Goal: Transaction & Acquisition: Obtain resource

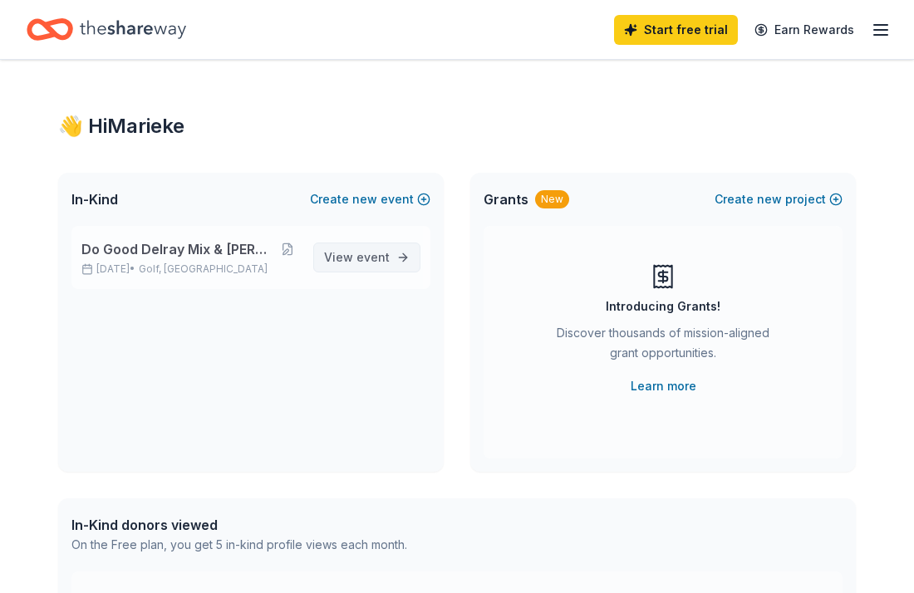
click at [350, 261] on span "View event" at bounding box center [357, 258] width 66 height 20
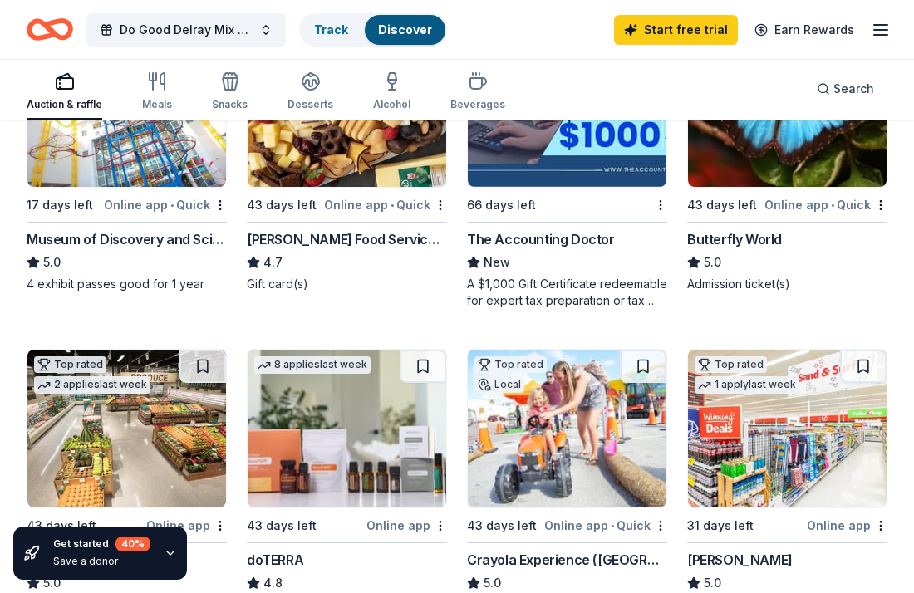
scroll to position [948, 0]
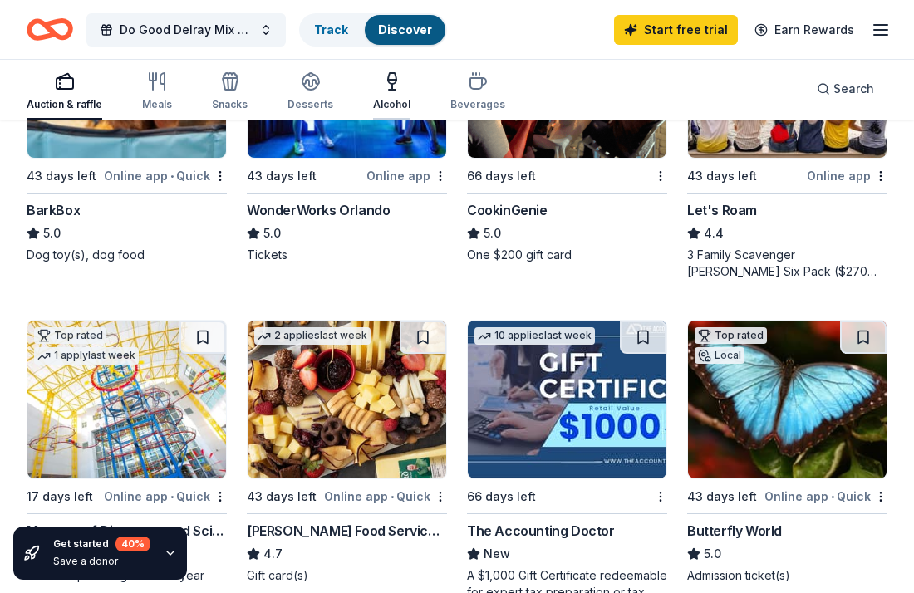
click at [387, 78] on icon "button" at bounding box center [392, 81] width 20 height 20
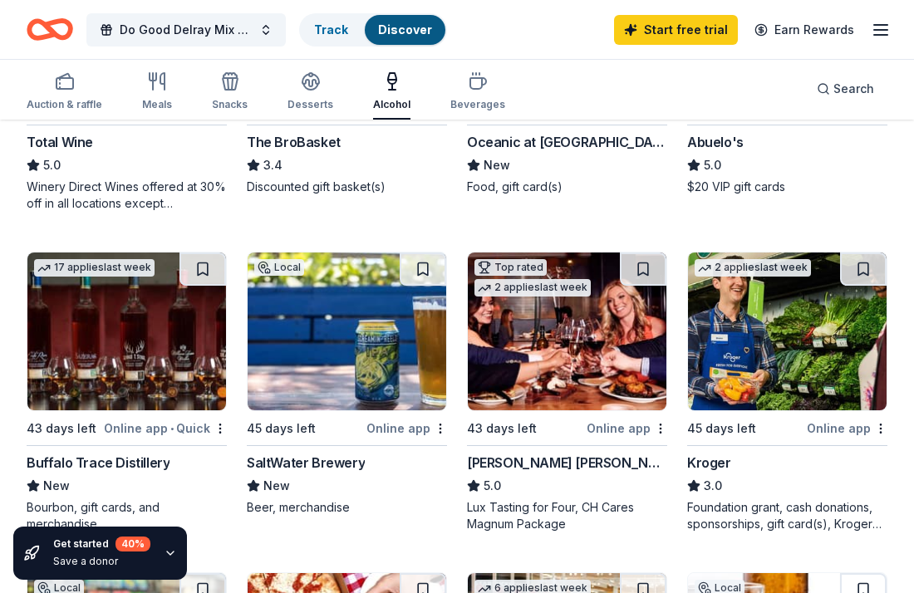
scroll to position [709, 0]
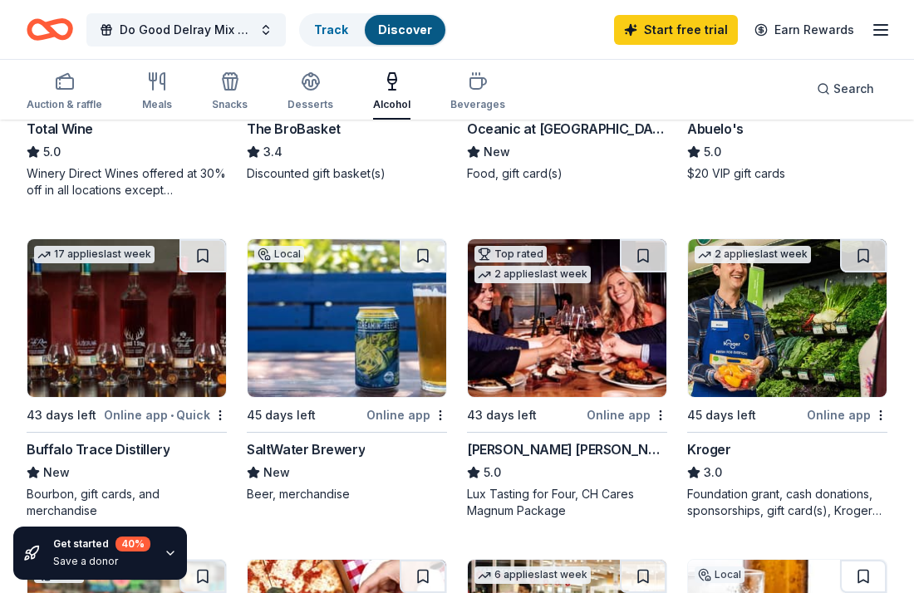
click at [290, 429] on div "Local 45 days left Online app SaltWater Brewery New Beer, merchandise" at bounding box center [347, 370] width 200 height 264
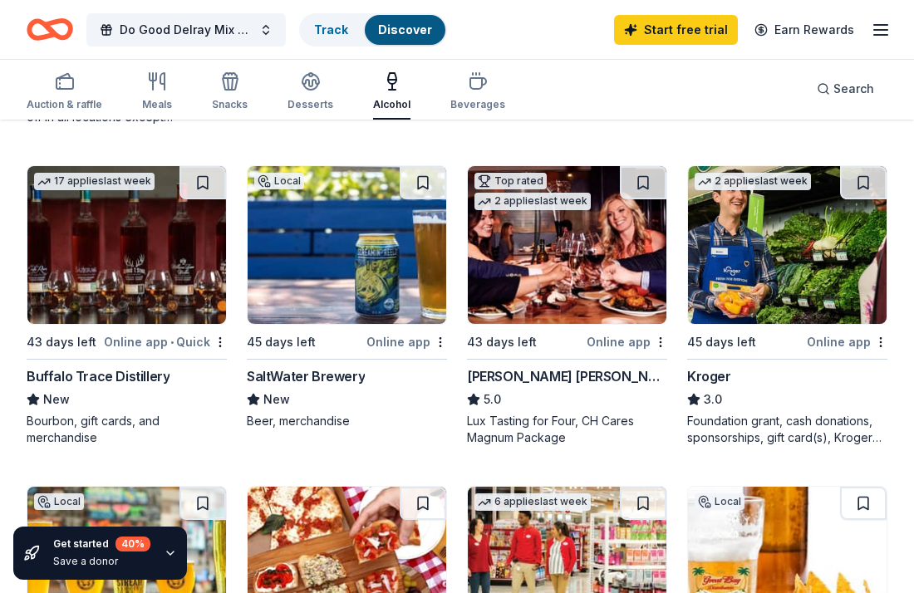
scroll to position [781, 0]
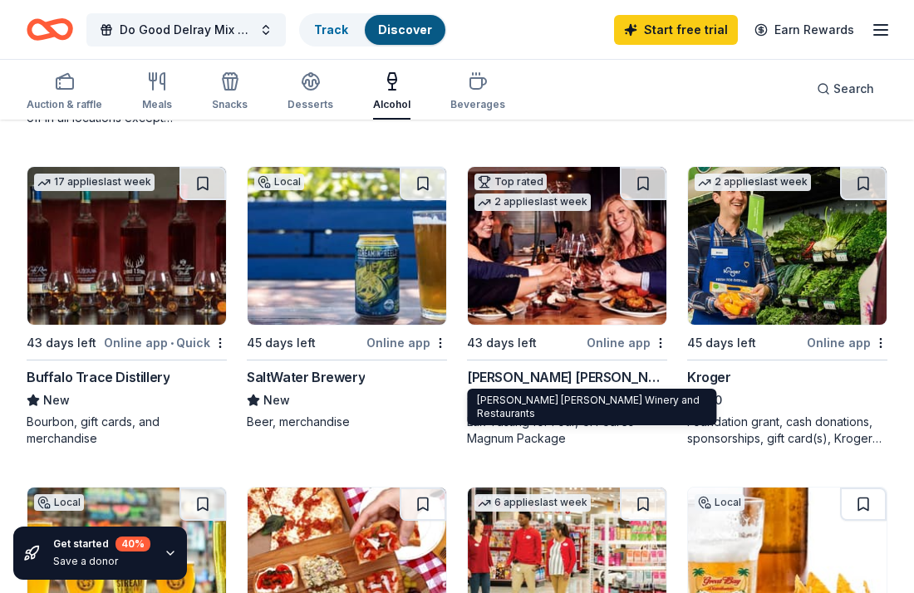
click at [523, 372] on div "Cooper's Hawk Winery and Restaurants" at bounding box center [567, 377] width 200 height 20
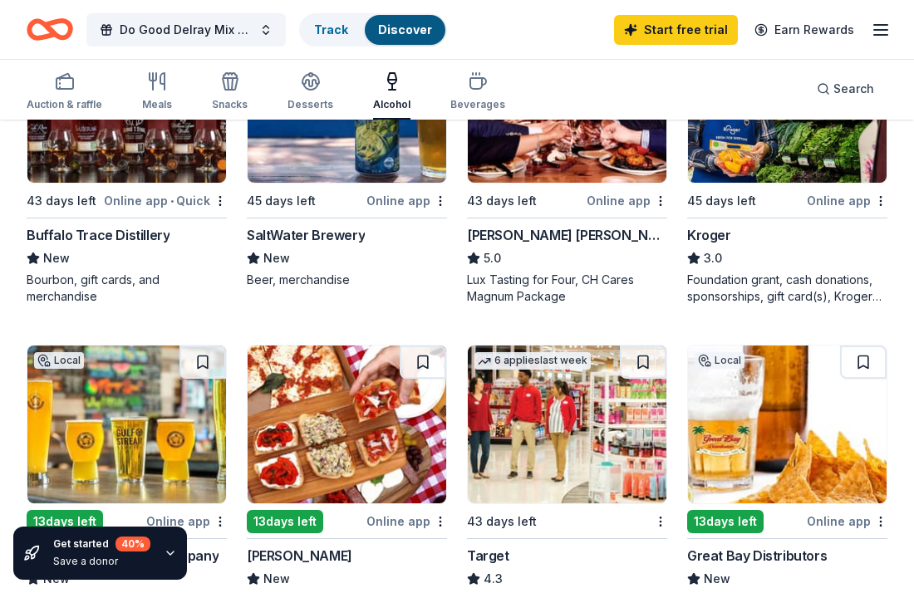
scroll to position [924, 0]
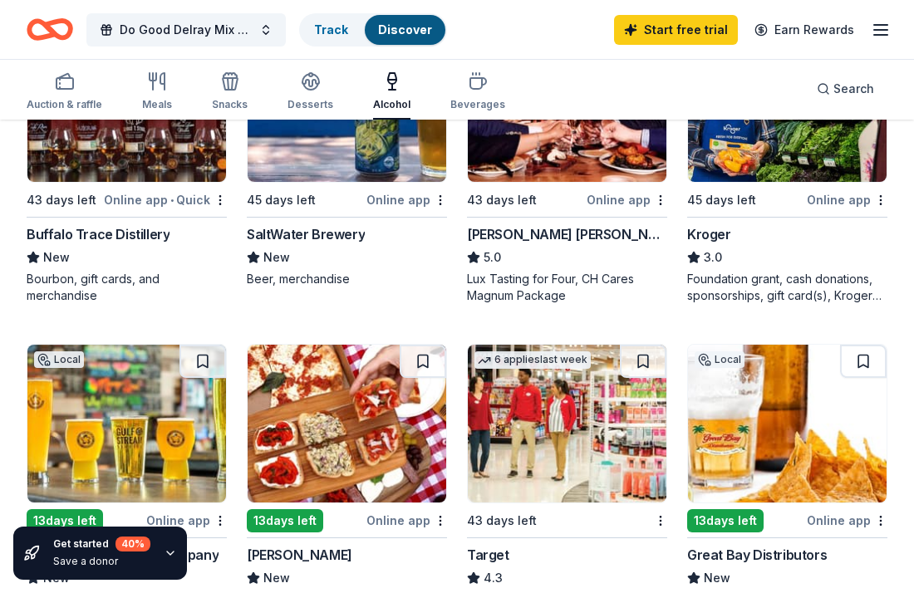
click at [394, 34] on link "Discover" at bounding box center [405, 29] width 54 height 14
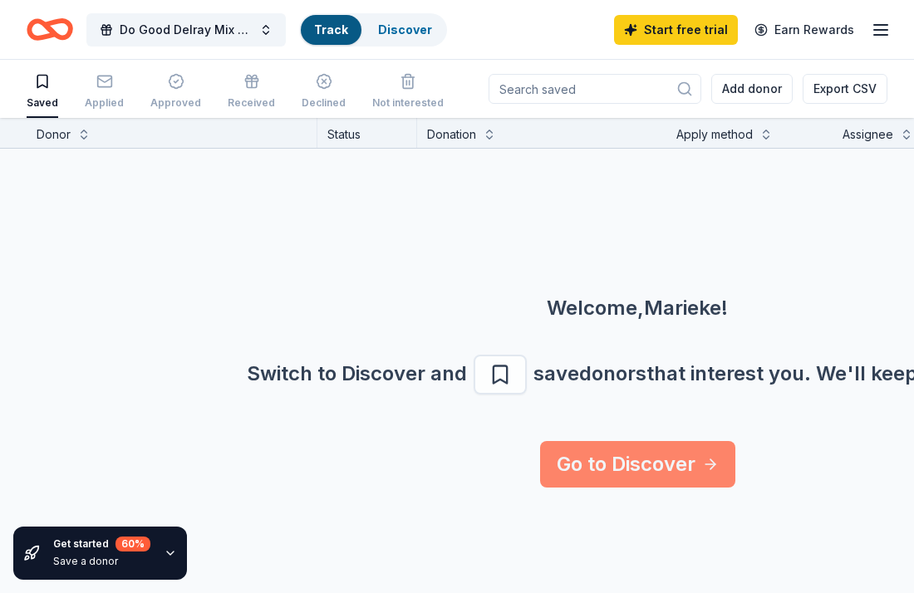
click at [617, 464] on link "Go to Discover" at bounding box center [637, 464] width 195 height 47
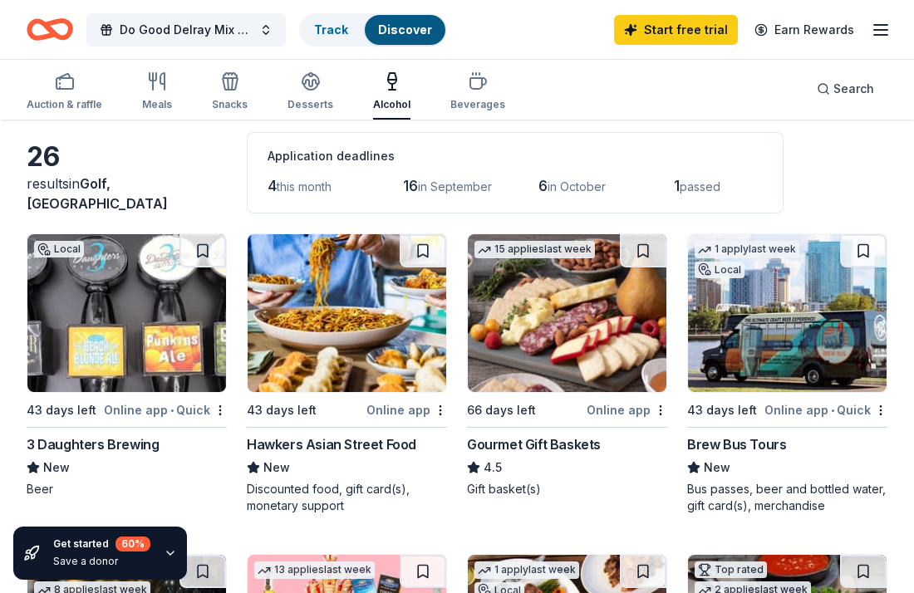
scroll to position [49, 0]
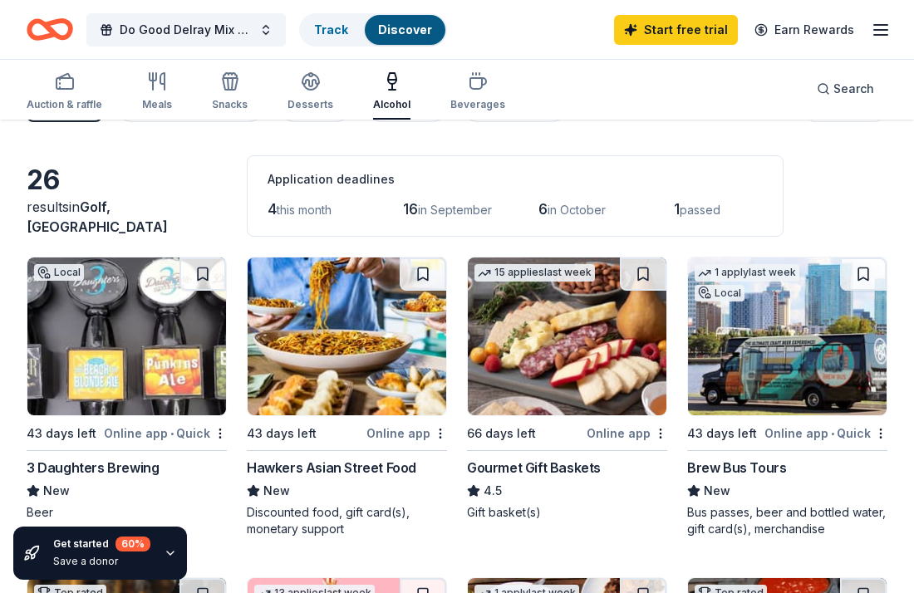
click at [149, 460] on div "3 Daughters Brewing" at bounding box center [93, 468] width 132 height 20
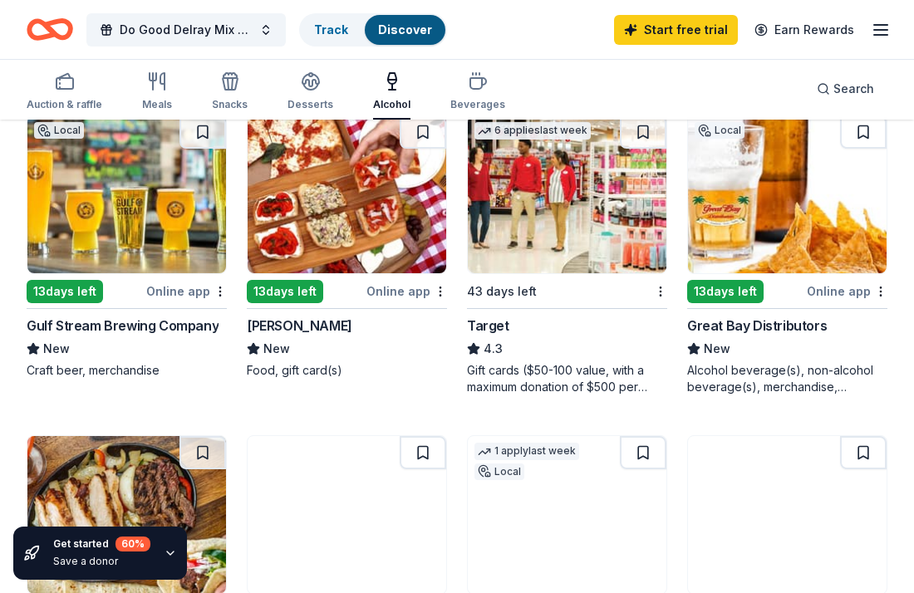
scroll to position [1154, 0]
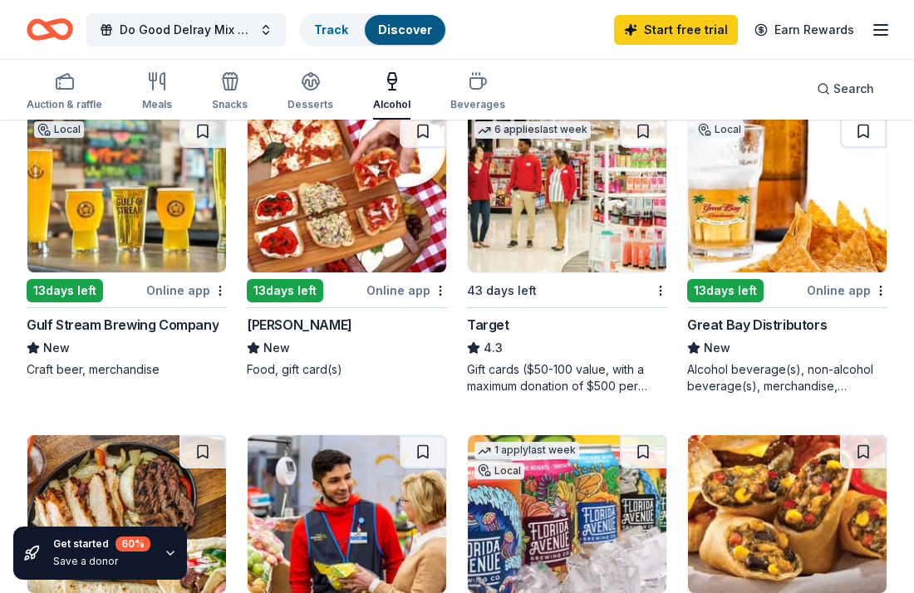
click at [126, 223] on img at bounding box center [126, 194] width 199 height 158
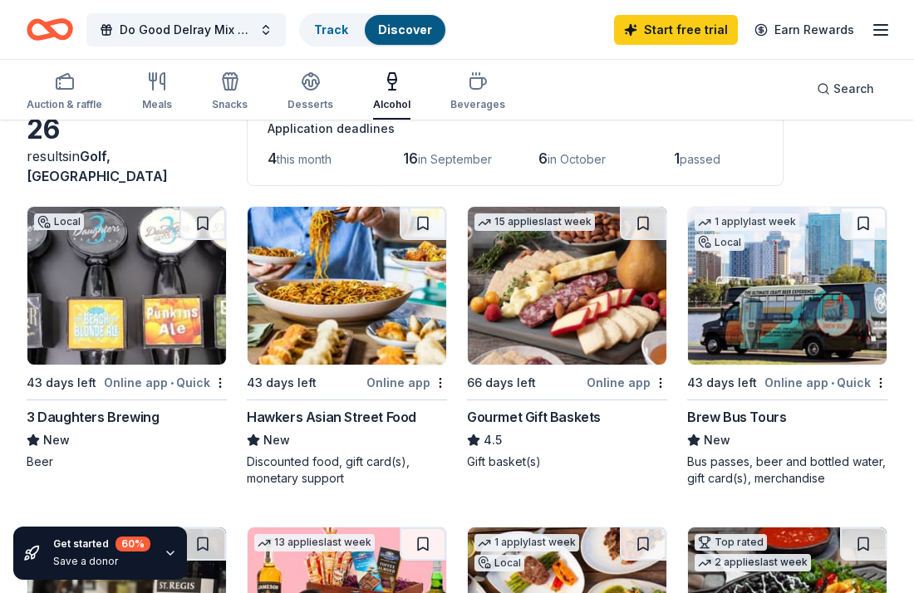
scroll to position [0, 0]
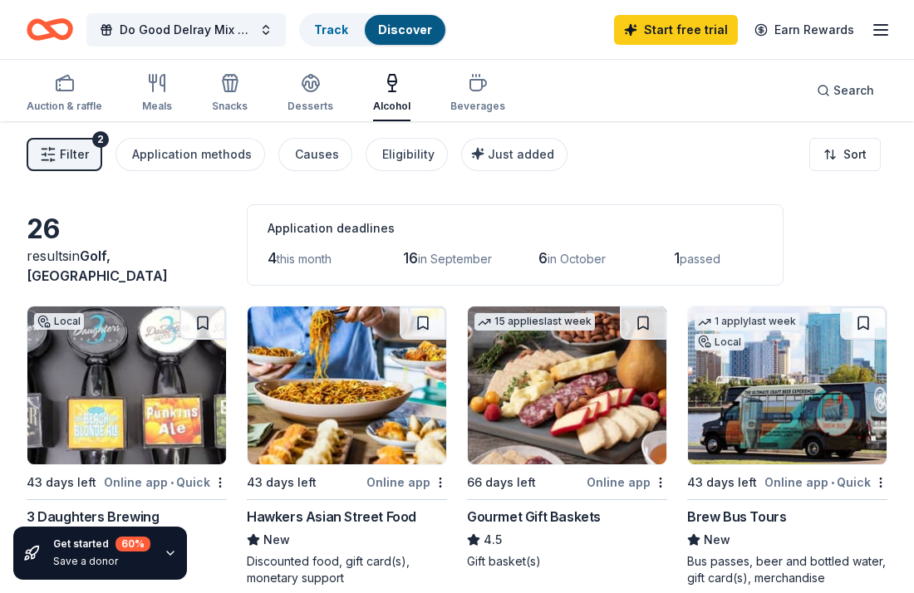
click at [81, 164] on span "Filter" at bounding box center [74, 155] width 29 height 20
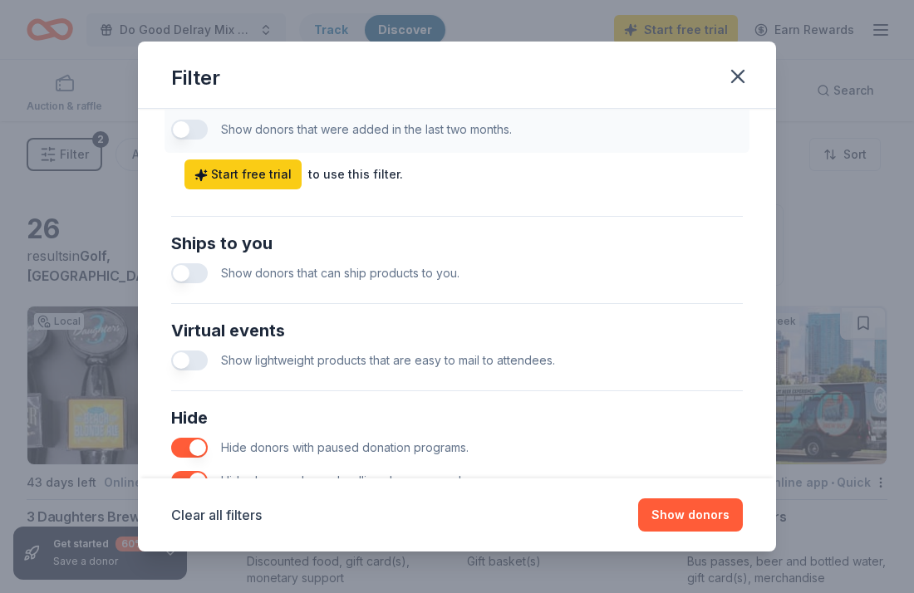
scroll to position [838, 0]
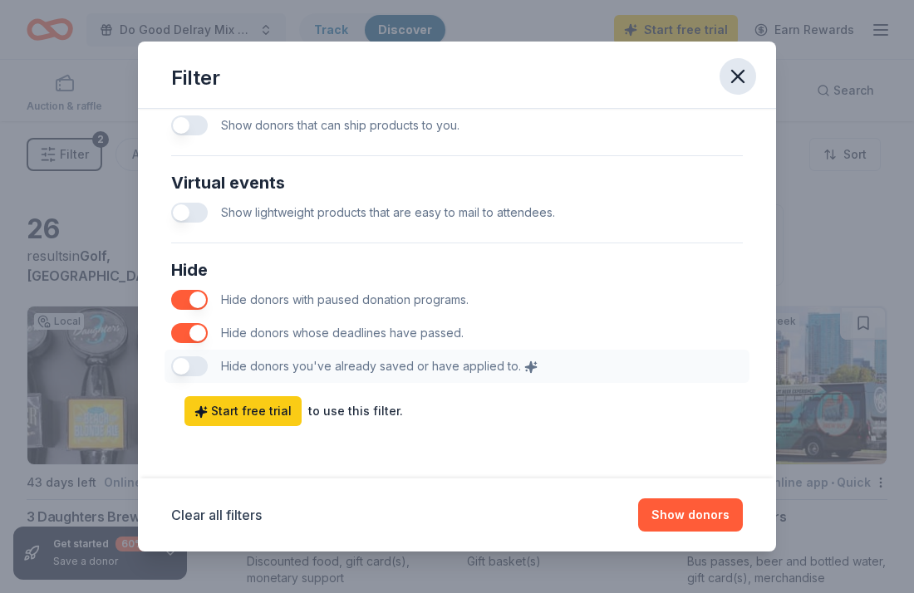
click at [740, 71] on icon "button" at bounding box center [737, 76] width 23 height 23
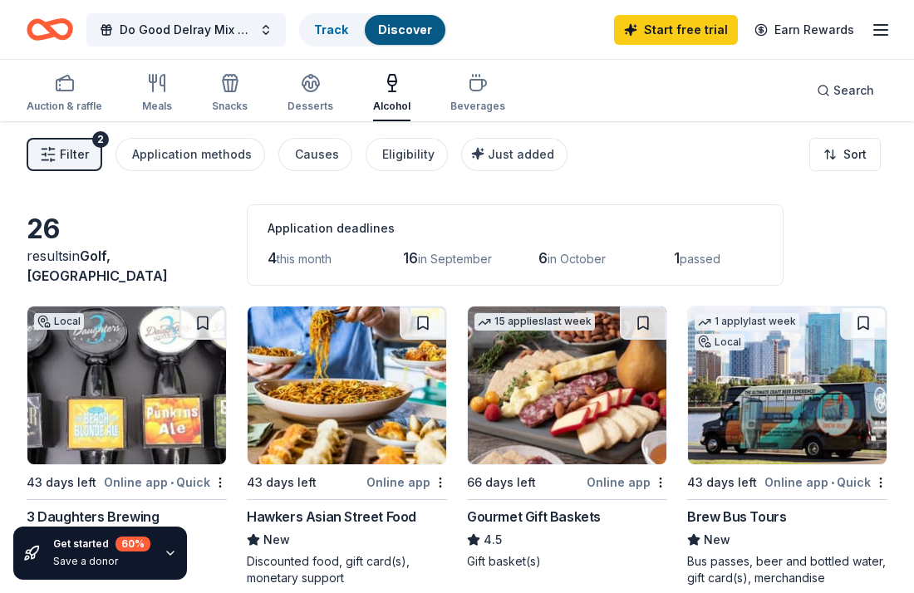
scroll to position [0, 0]
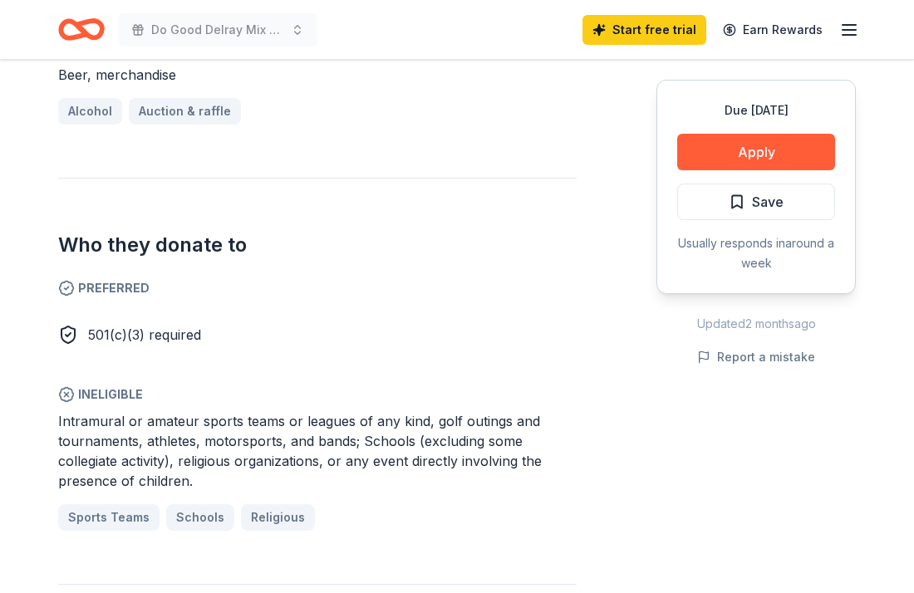
scroll to position [766, 0]
click at [756, 164] on button "Apply" at bounding box center [756, 152] width 158 height 37
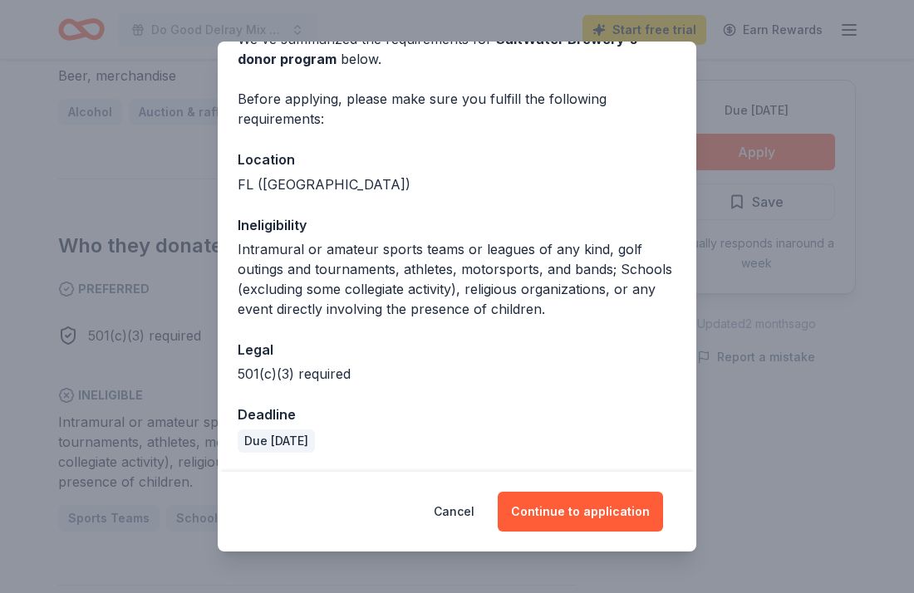
scroll to position [91, 0]
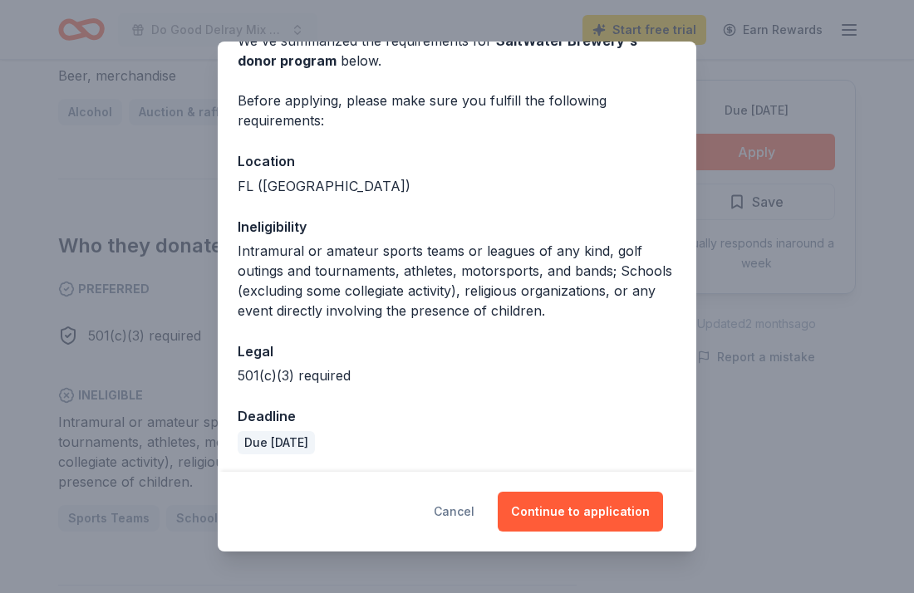
click at [462, 512] on button "Cancel" at bounding box center [454, 512] width 41 height 40
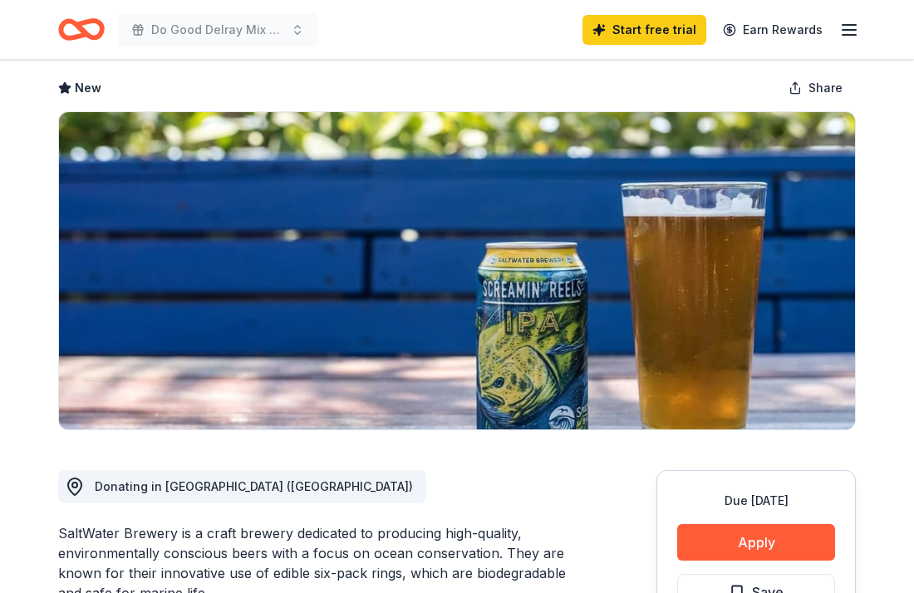
scroll to position [0, 0]
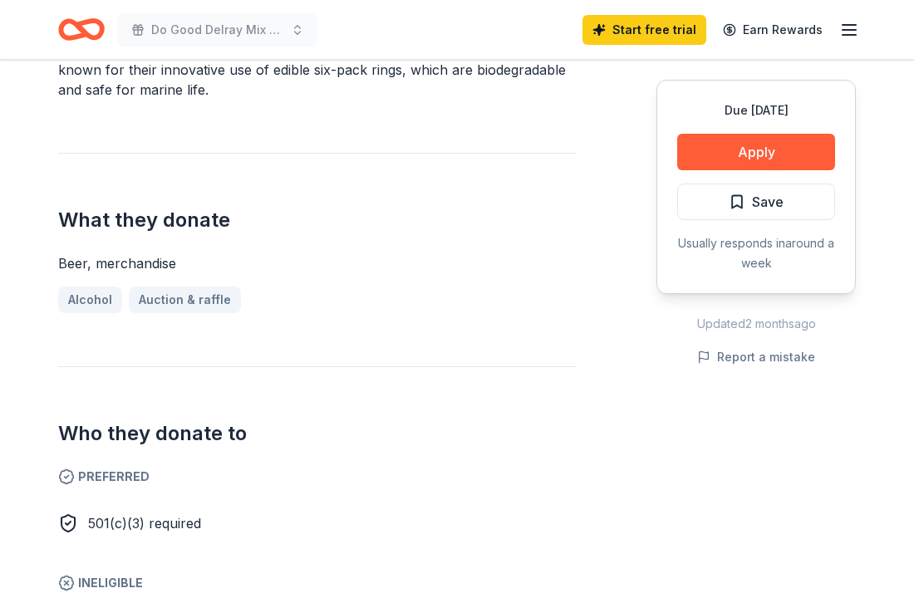
scroll to position [577, 0]
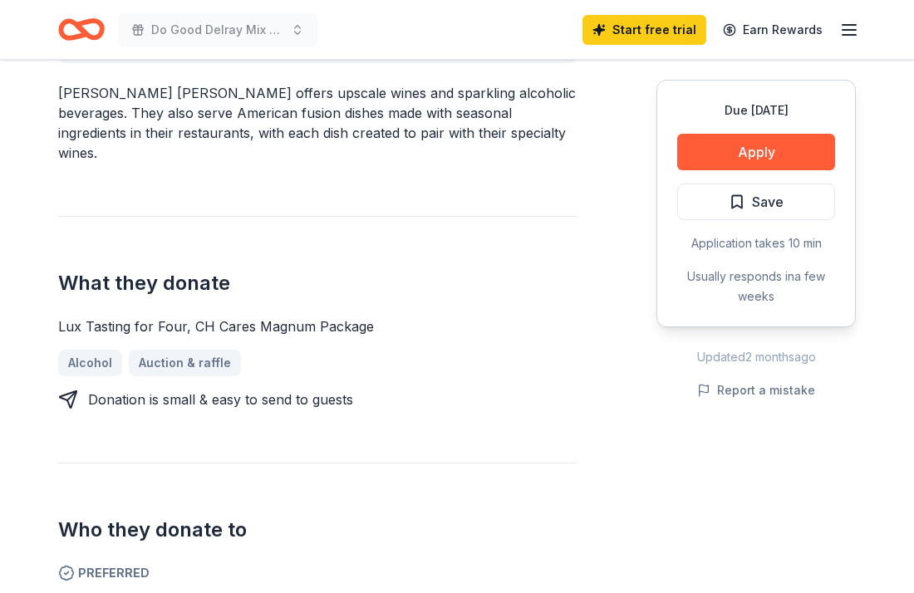
scroll to position [602, 0]
click at [748, 150] on button "Apply" at bounding box center [756, 152] width 158 height 37
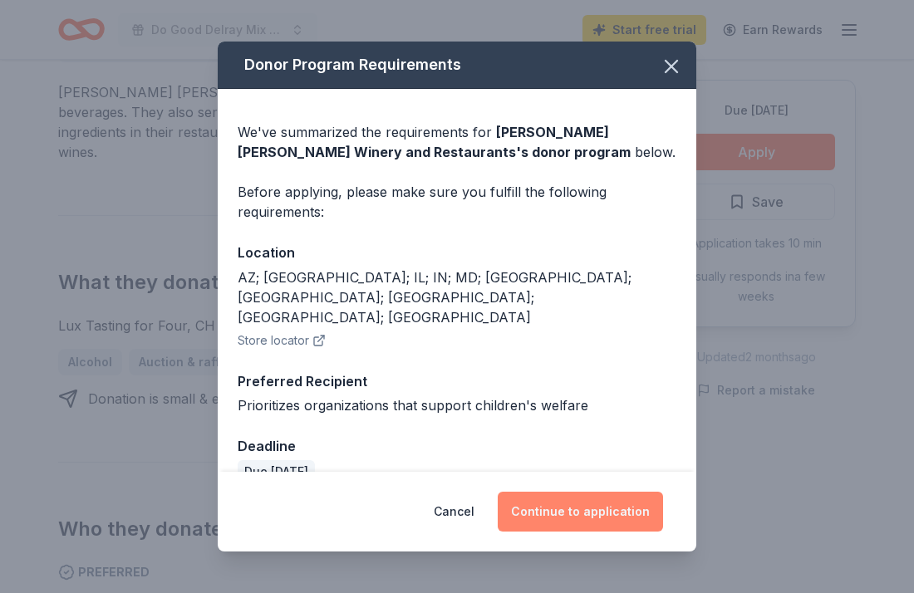
click at [569, 508] on button "Continue to application" at bounding box center [580, 512] width 165 height 40
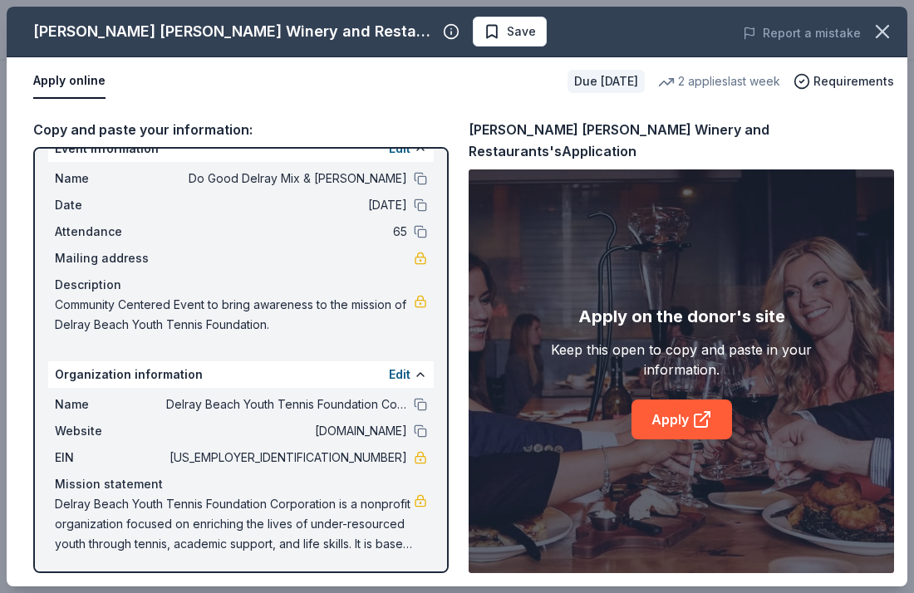
scroll to position [28, 0]
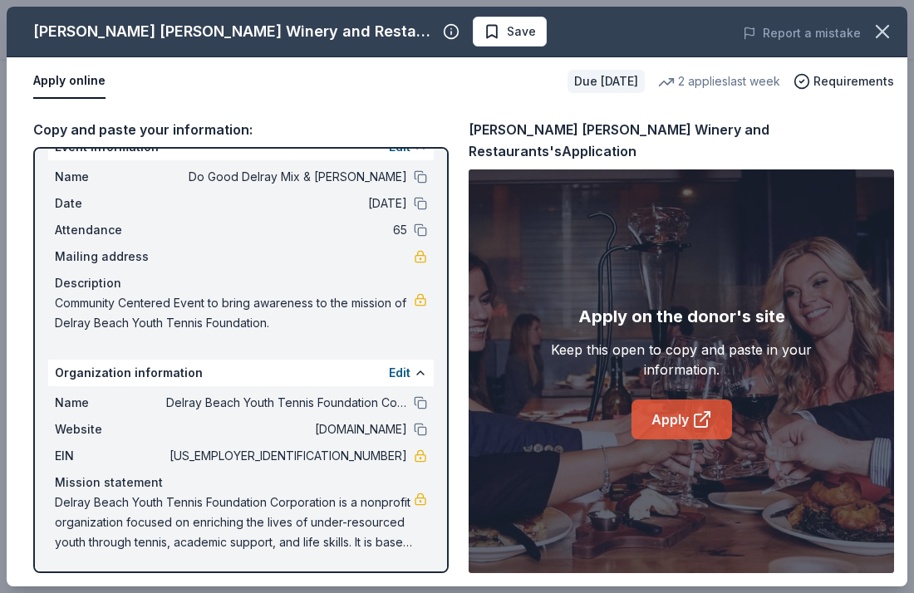
click at [676, 400] on link "Apply" at bounding box center [681, 420] width 101 height 40
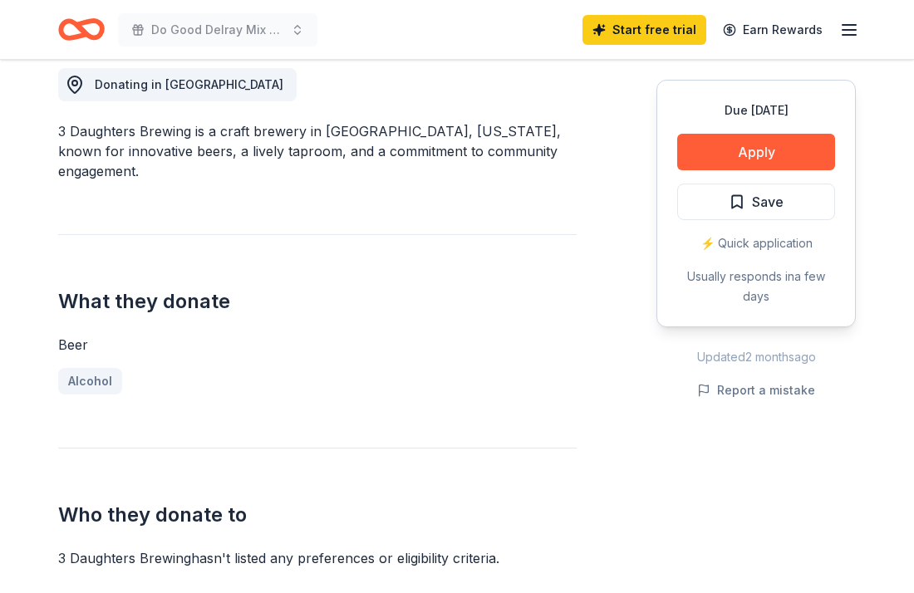
scroll to position [474, 0]
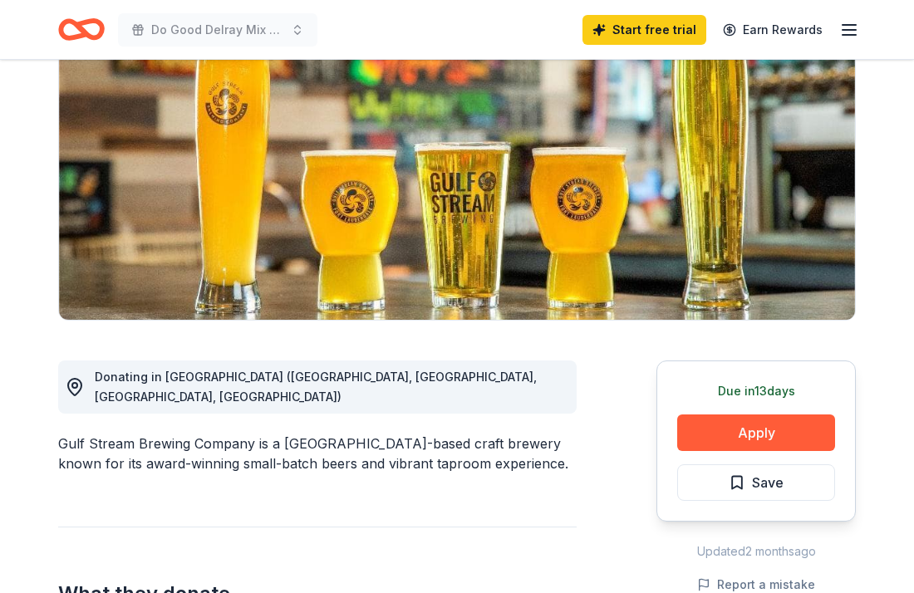
scroll to position [141, 0]
